Goal: Transaction & Acquisition: Obtain resource

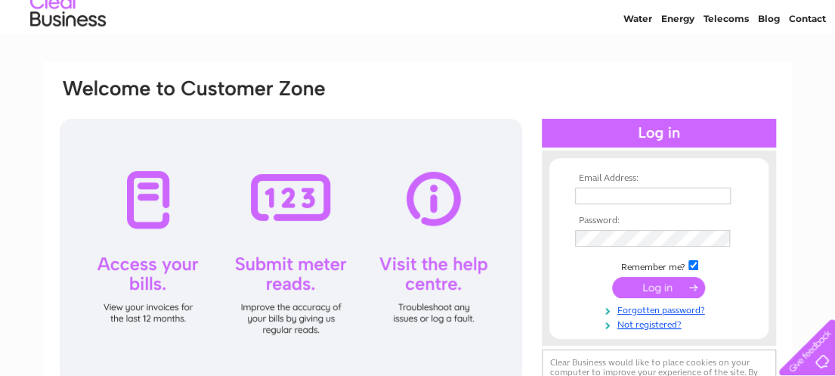
scroll to position [76, 0]
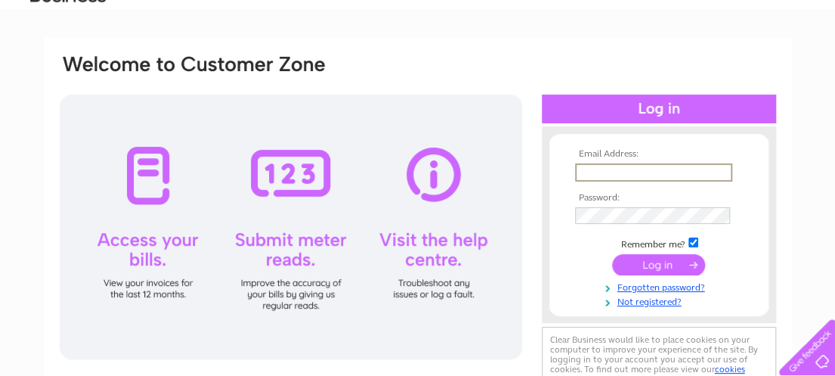
click at [588, 168] on input "text" at bounding box center [653, 172] width 157 height 18
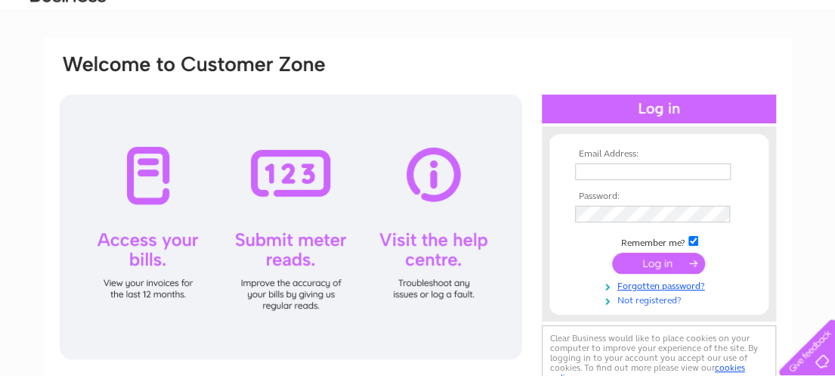
click at [659, 302] on link "Not registered?" at bounding box center [661, 299] width 172 height 14
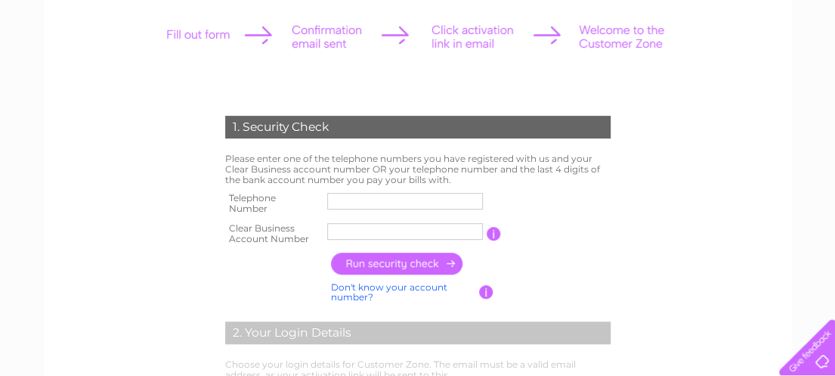
scroll to position [227, 0]
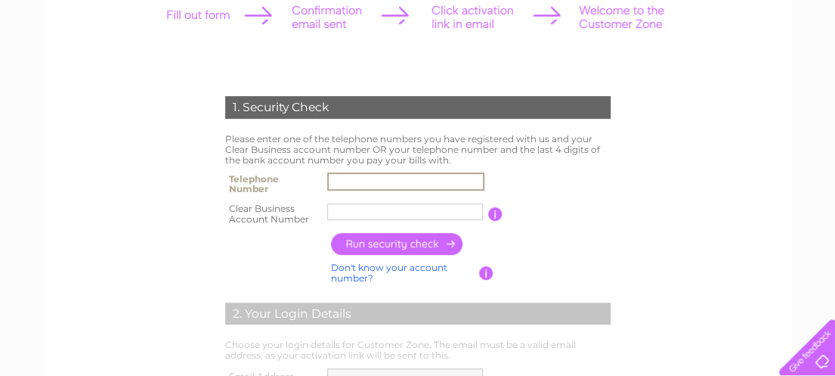
click at [357, 178] on input "text" at bounding box center [405, 181] width 157 height 18
type input "01496301462"
click at [355, 208] on input "text" at bounding box center [405, 211] width 156 height 17
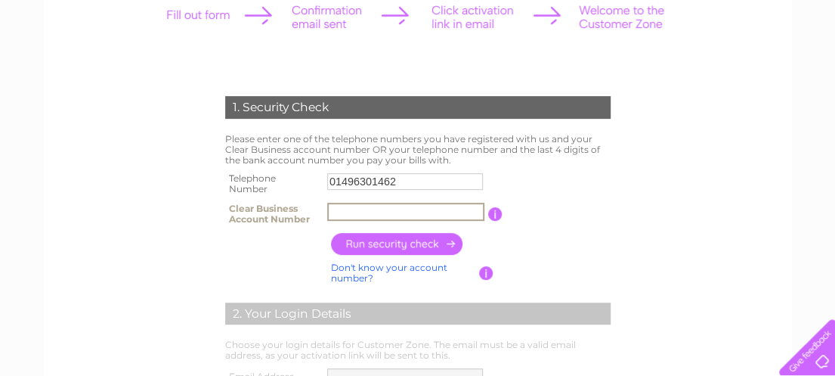
paste input "1072615"
type input "1072615"
click at [373, 244] on input "button" at bounding box center [397, 244] width 133 height 22
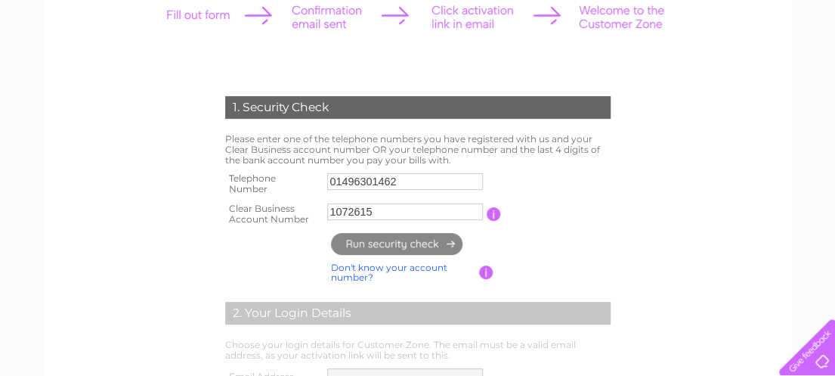
type input "fi*******@ou*********"
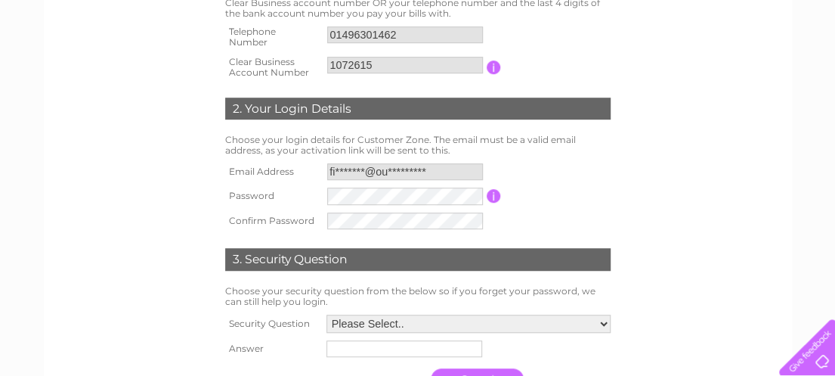
scroll to position [378, 0]
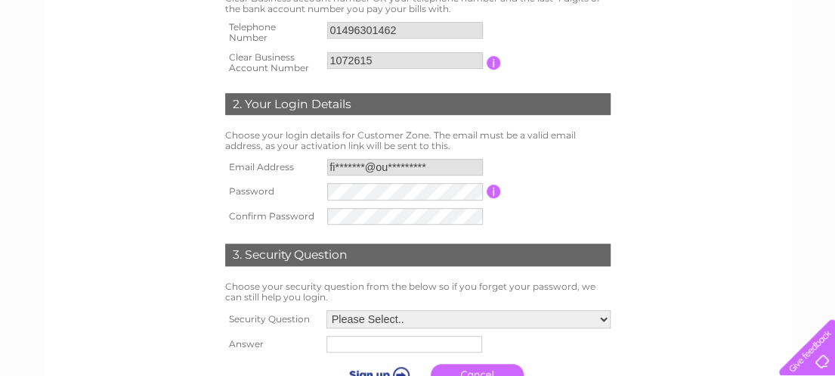
click at [497, 190] on input "button" at bounding box center [494, 191] width 14 height 14
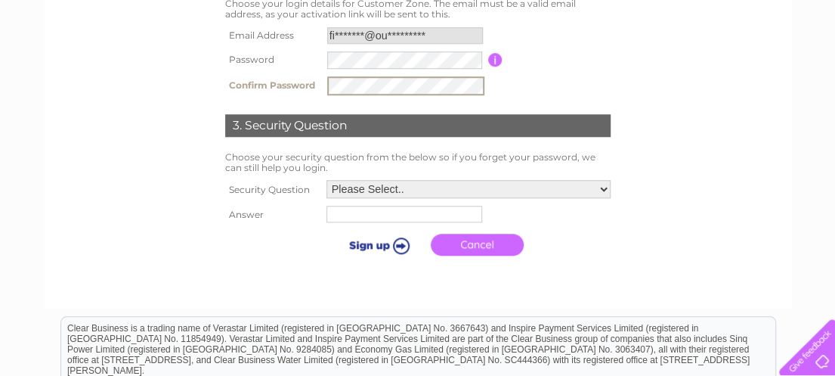
scroll to position [529, 0]
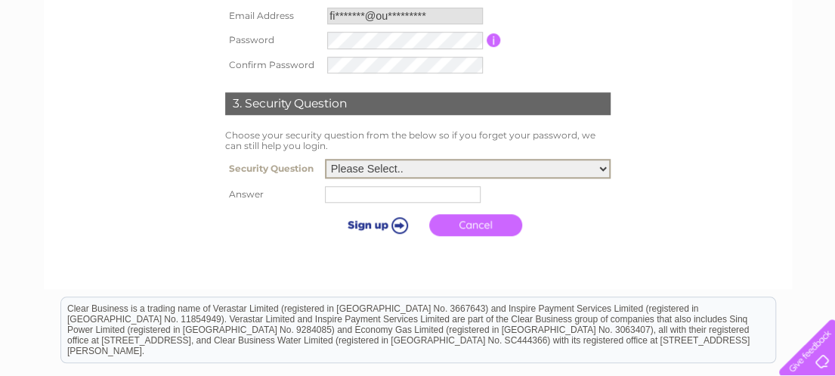
click at [605, 169] on select "Please Select.. In what town or city was your first job? In what town or city d…" at bounding box center [468, 169] width 286 height 20
select select "3"
click at [325, 160] on select "Please Select.. In what town or city was your first job? In what town or city d…" at bounding box center [468, 169] width 286 height 20
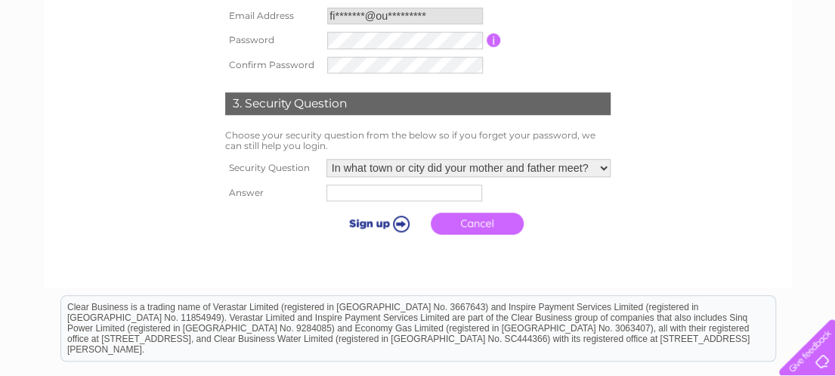
click at [380, 182] on tbody "Security Question Please Select.. In what town or city was your first job? In w…" at bounding box center [418, 198] width 393 height 87
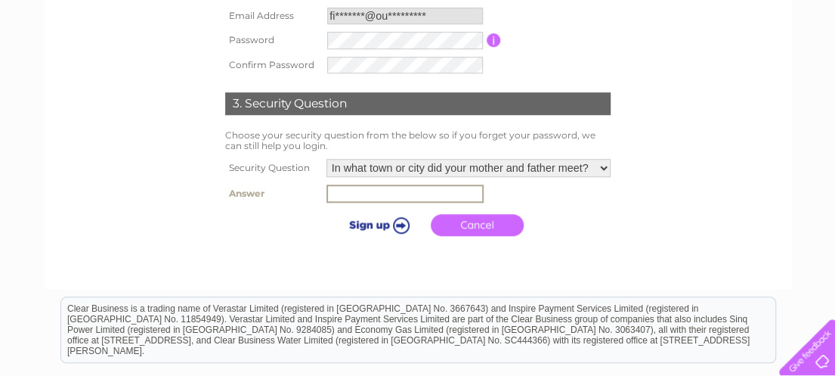
click at [377, 191] on input "text" at bounding box center [405, 193] width 157 height 18
type input "Port Charlotte"
click at [375, 222] on input "submit" at bounding box center [376, 224] width 93 height 21
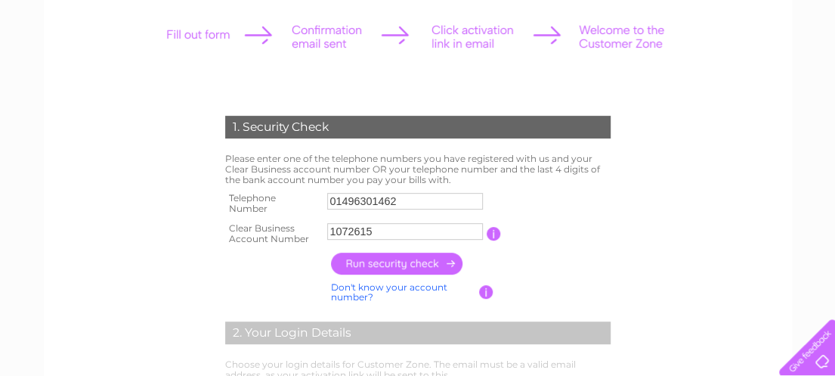
scroll to position [227, 0]
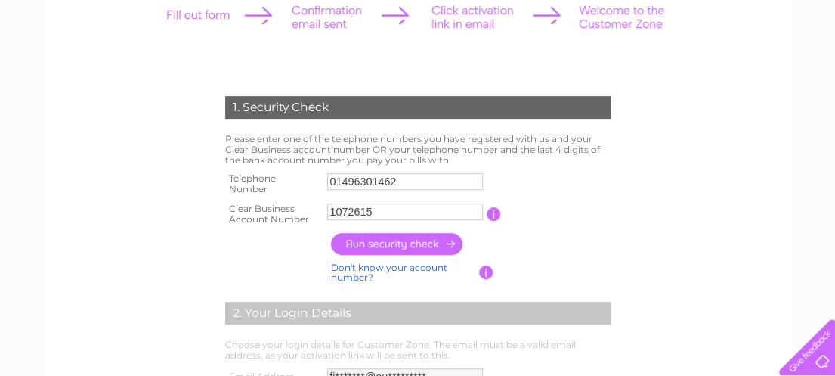
click at [423, 246] on input "button" at bounding box center [397, 244] width 133 height 22
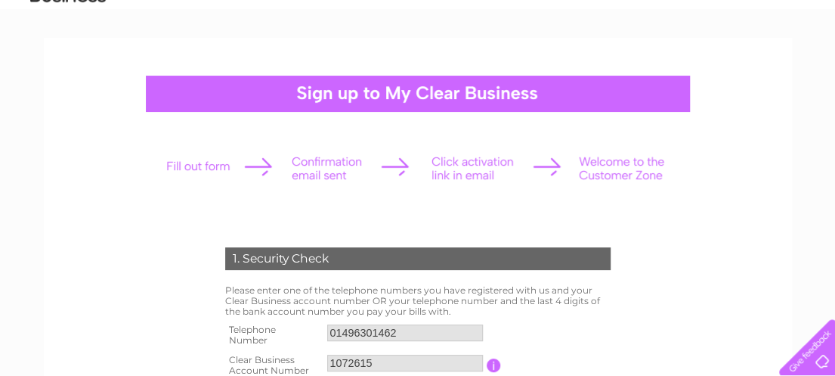
scroll to position [0, 0]
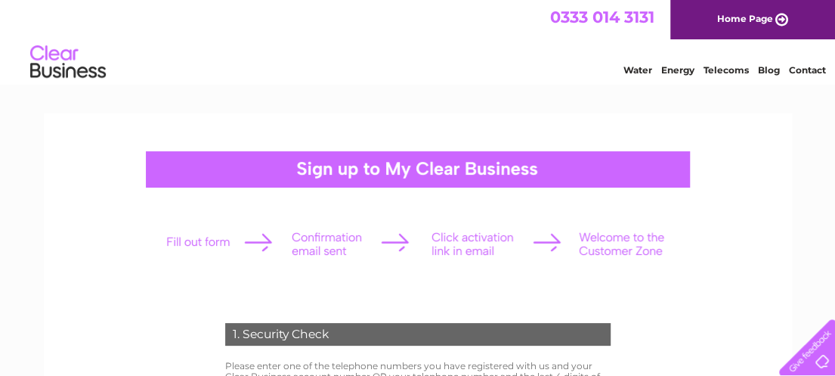
click at [756, 18] on link "Home Page" at bounding box center [753, 19] width 165 height 39
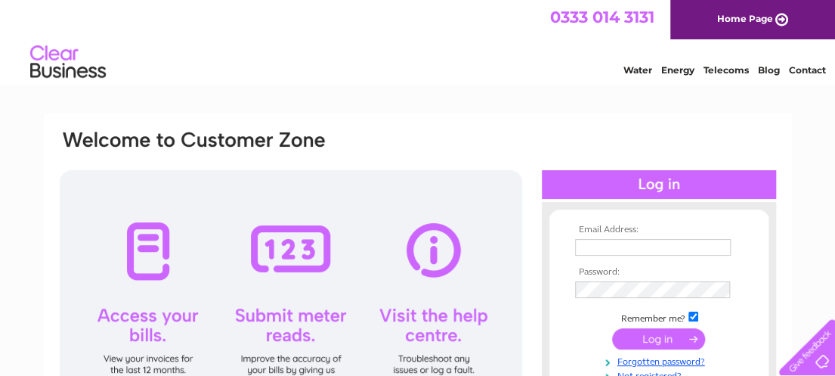
scroll to position [76, 0]
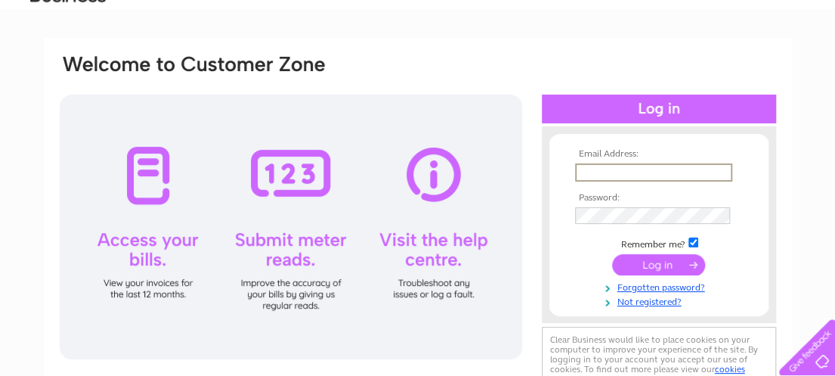
click at [610, 176] on input "text" at bounding box center [653, 172] width 157 height 18
type input "Fiona-mac@outlook.com"
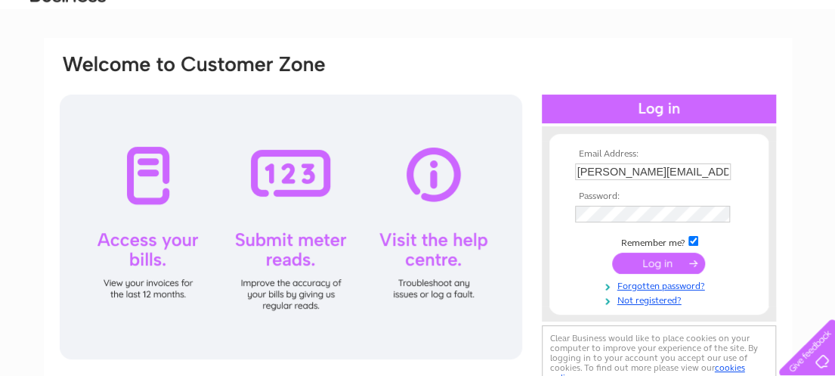
click at [650, 265] on input "submit" at bounding box center [658, 263] width 93 height 21
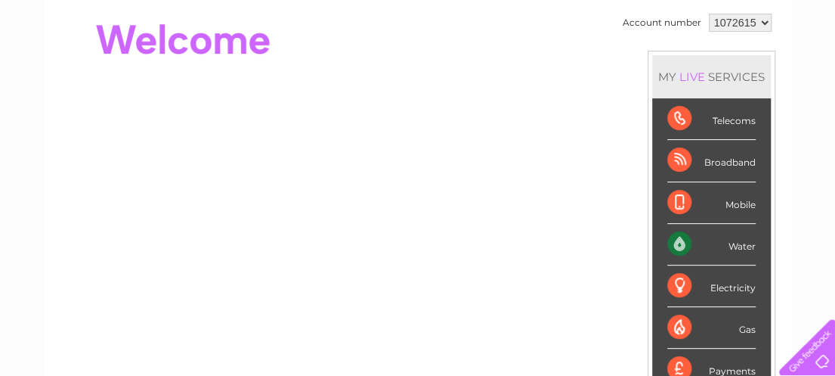
scroll to position [151, 0]
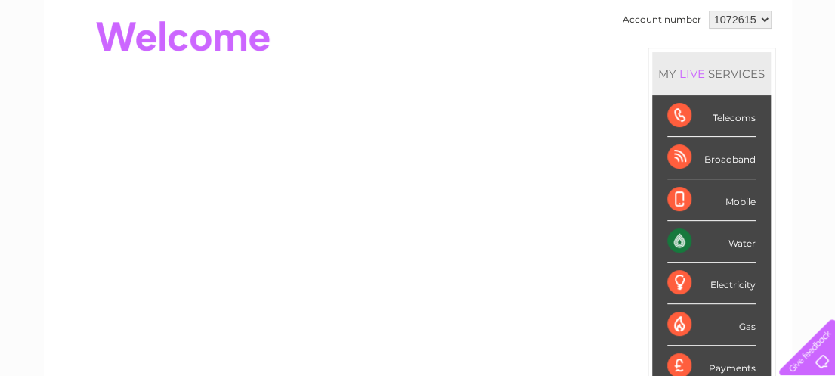
click at [731, 238] on div "Water" at bounding box center [712, 242] width 88 height 42
click at [681, 237] on div "Water" at bounding box center [712, 242] width 88 height 42
click at [741, 243] on div "Water" at bounding box center [712, 242] width 88 height 42
click at [682, 243] on div "Water" at bounding box center [712, 242] width 88 height 42
click at [732, 241] on div "Water" at bounding box center [712, 242] width 88 height 42
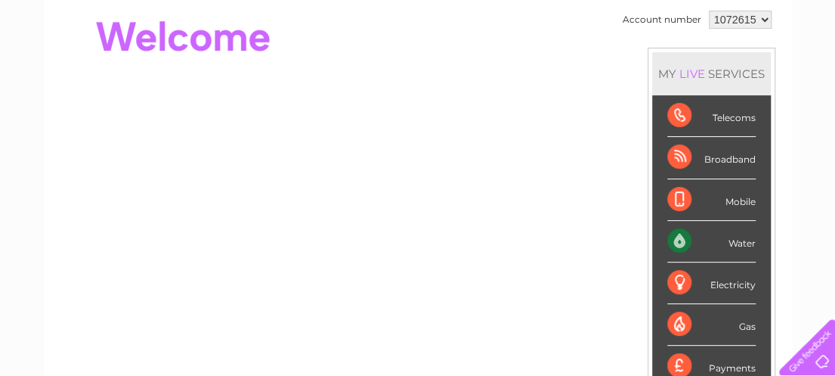
click at [732, 241] on div "Water" at bounding box center [712, 242] width 88 height 42
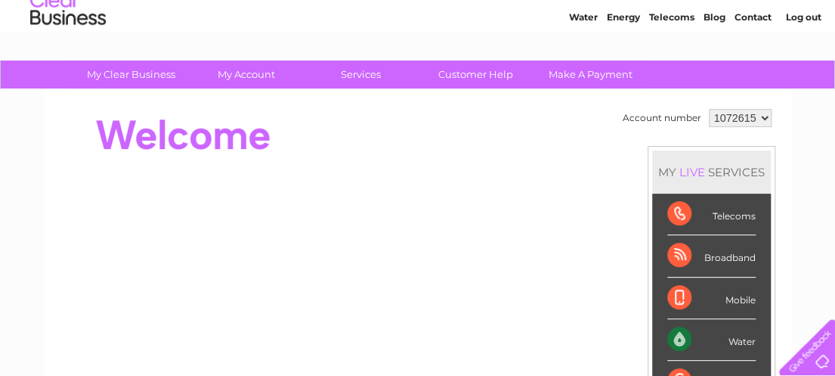
scroll to position [76, 0]
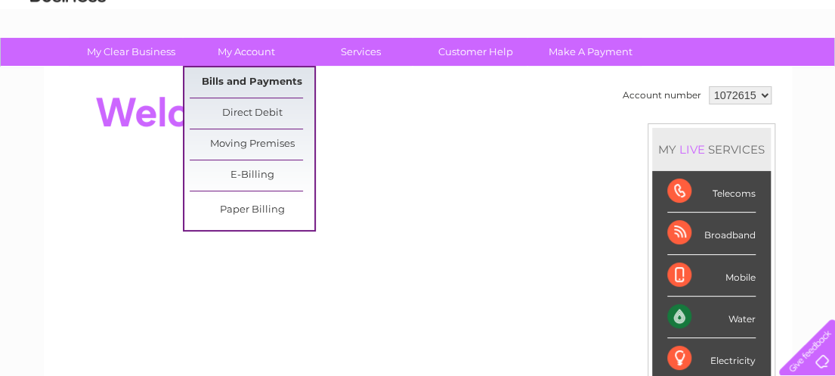
click at [239, 79] on link "Bills and Payments" at bounding box center [252, 82] width 125 height 30
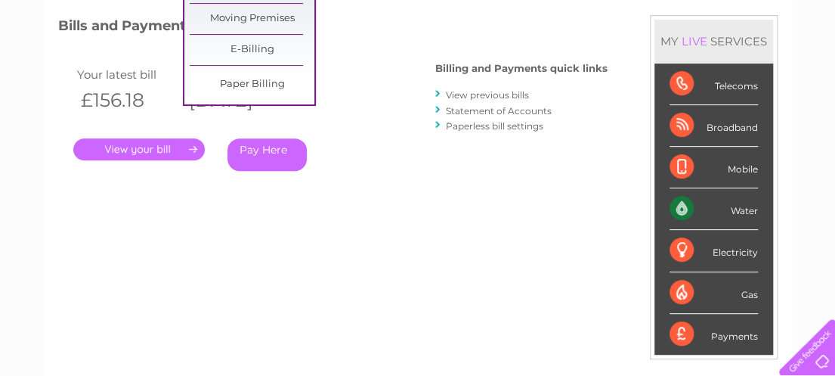
scroll to position [227, 0]
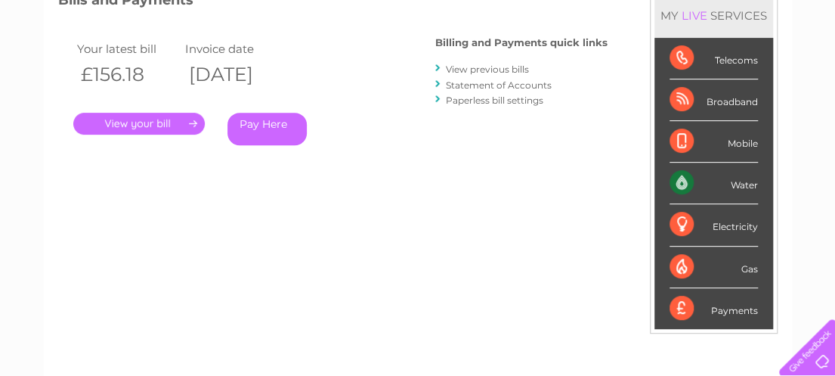
click at [162, 127] on link "." at bounding box center [139, 124] width 132 height 22
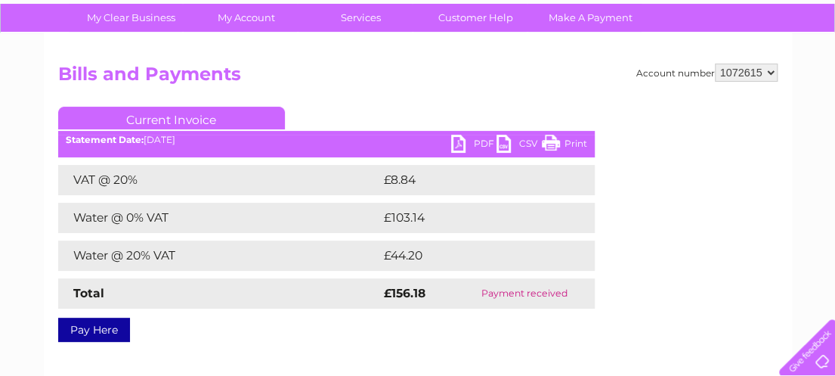
scroll to position [76, 0]
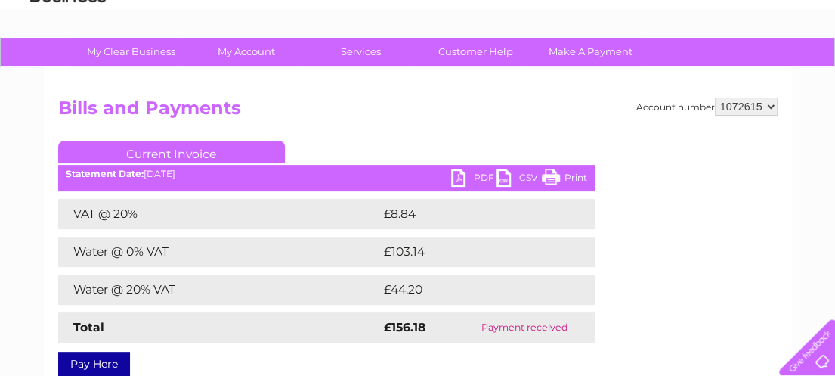
click at [234, 147] on link "Current Invoice" at bounding box center [171, 152] width 227 height 23
click at [485, 178] on link "PDF" at bounding box center [473, 180] width 45 height 22
click at [460, 177] on link "PDF" at bounding box center [473, 180] width 45 height 22
